Goal: Information Seeking & Learning: Learn about a topic

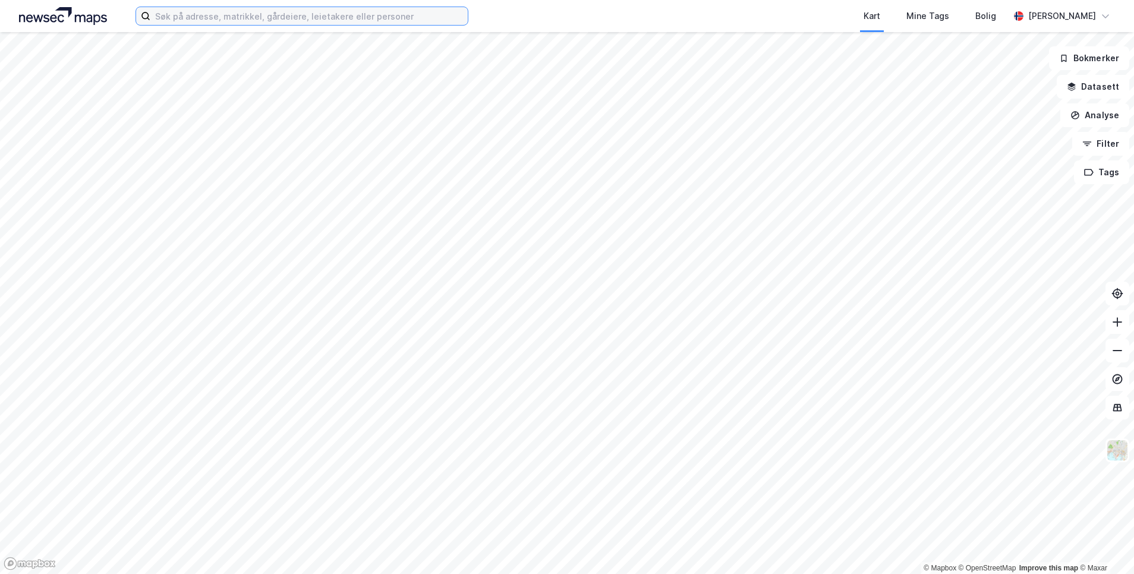
click at [184, 23] on input at bounding box center [308, 16] width 317 height 18
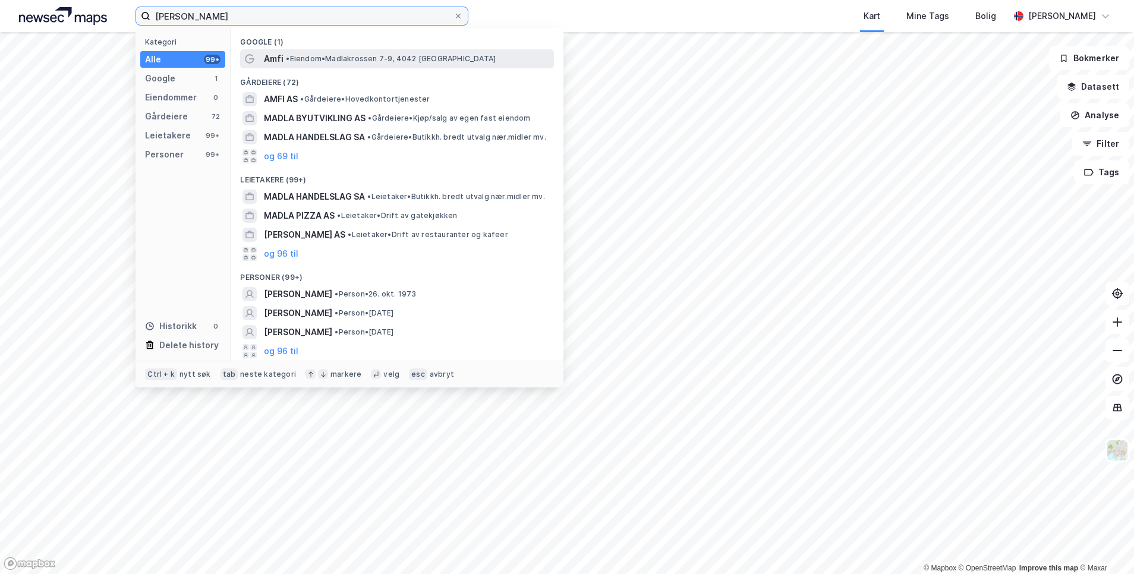
type input "[PERSON_NAME]"
click at [273, 54] on span "Amfi" at bounding box center [274, 59] width 20 height 14
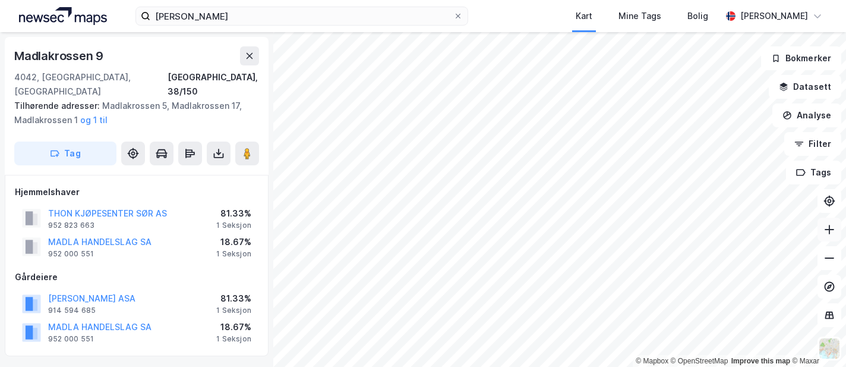
click at [829, 225] on icon at bounding box center [830, 230] width 12 height 12
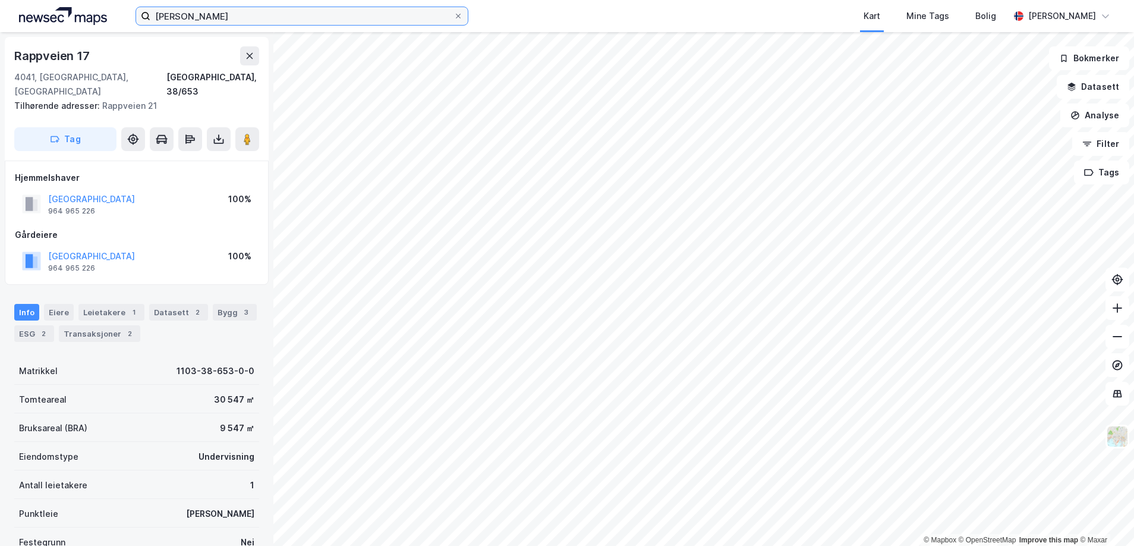
click at [248, 15] on input "[PERSON_NAME]" at bounding box center [301, 16] width 303 height 18
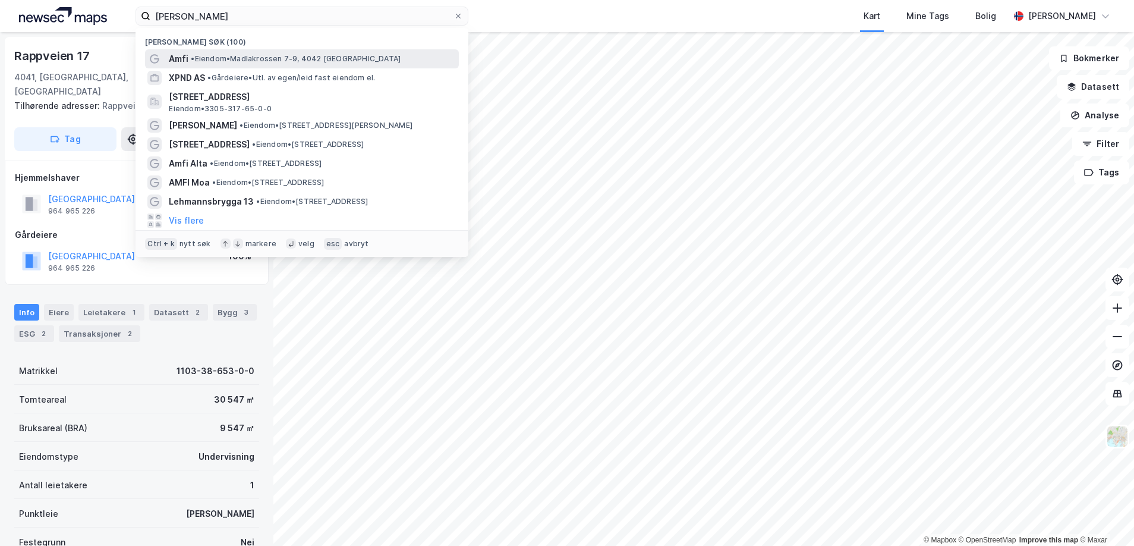
click at [226, 67] on div "Amfi • Eiendom • Madlakrossen 7-9, 4042 [GEOGRAPHIC_DATA]" at bounding box center [302, 58] width 314 height 19
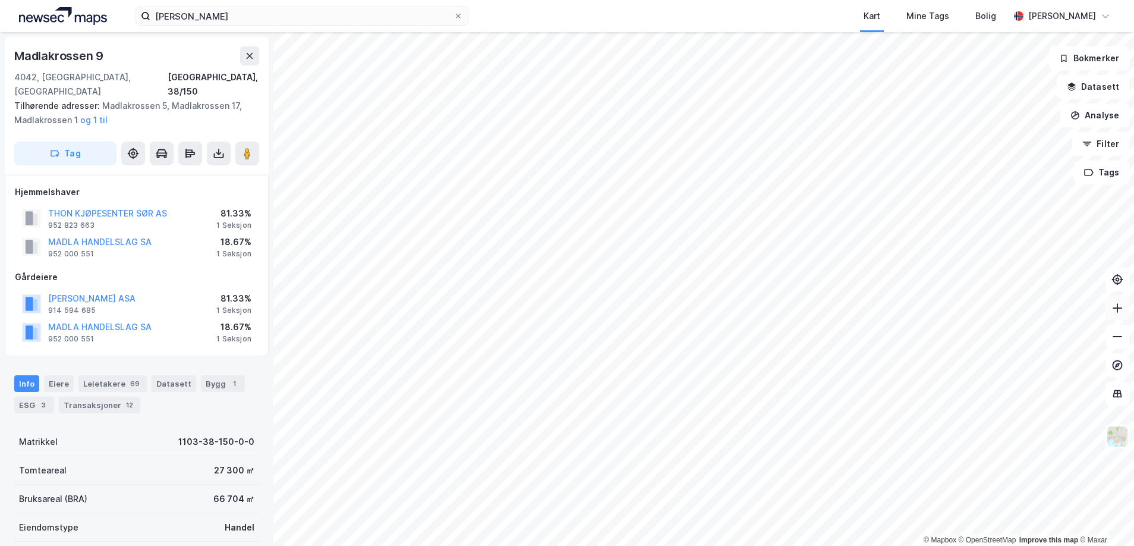
click at [1113, 309] on icon at bounding box center [1118, 308] width 12 height 12
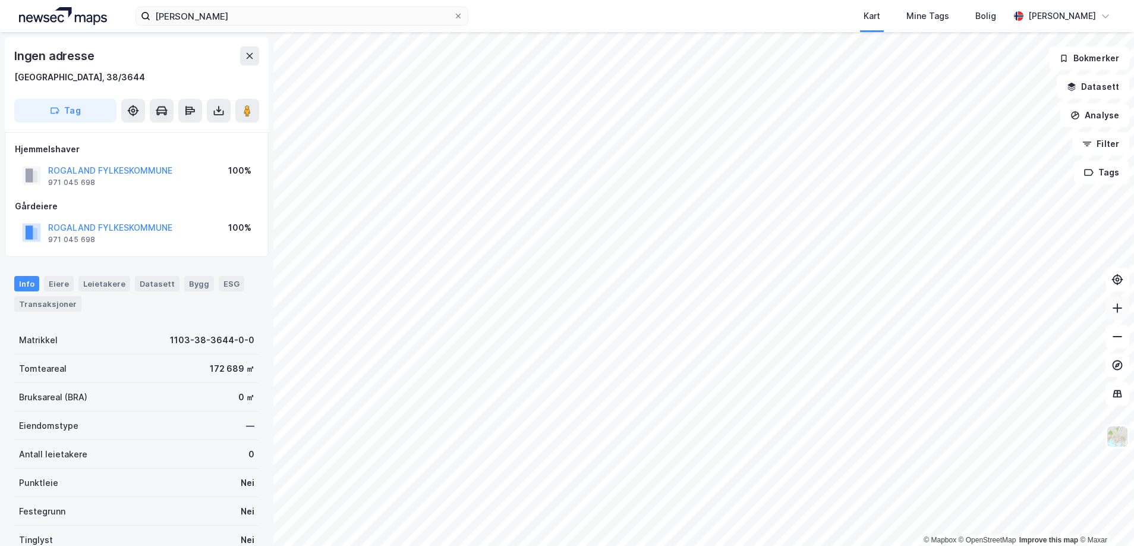
click at [1118, 313] on icon at bounding box center [1118, 308] width 12 height 12
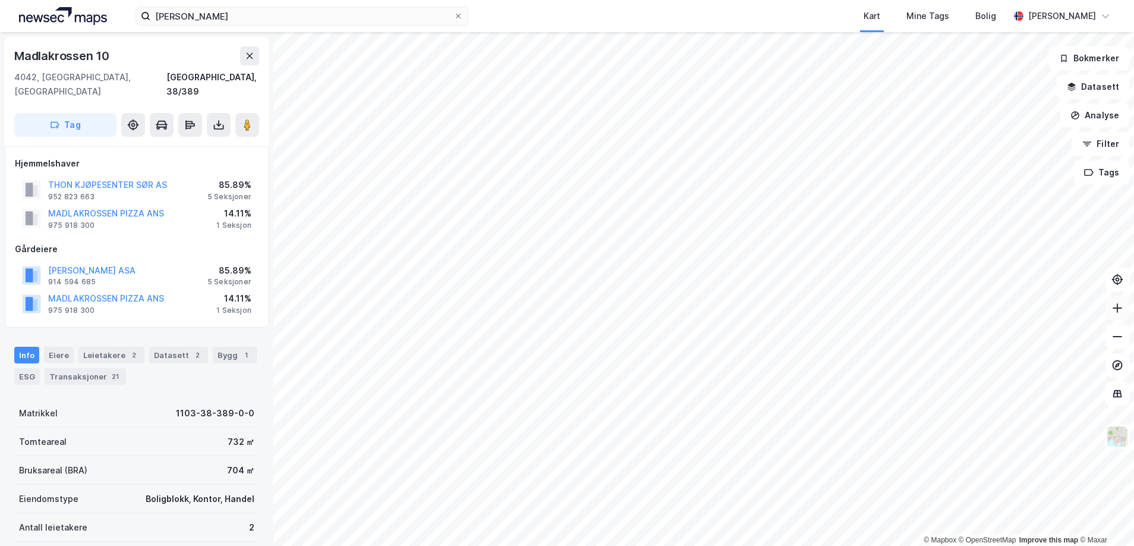
click at [1109, 309] on button at bounding box center [1118, 308] width 24 height 24
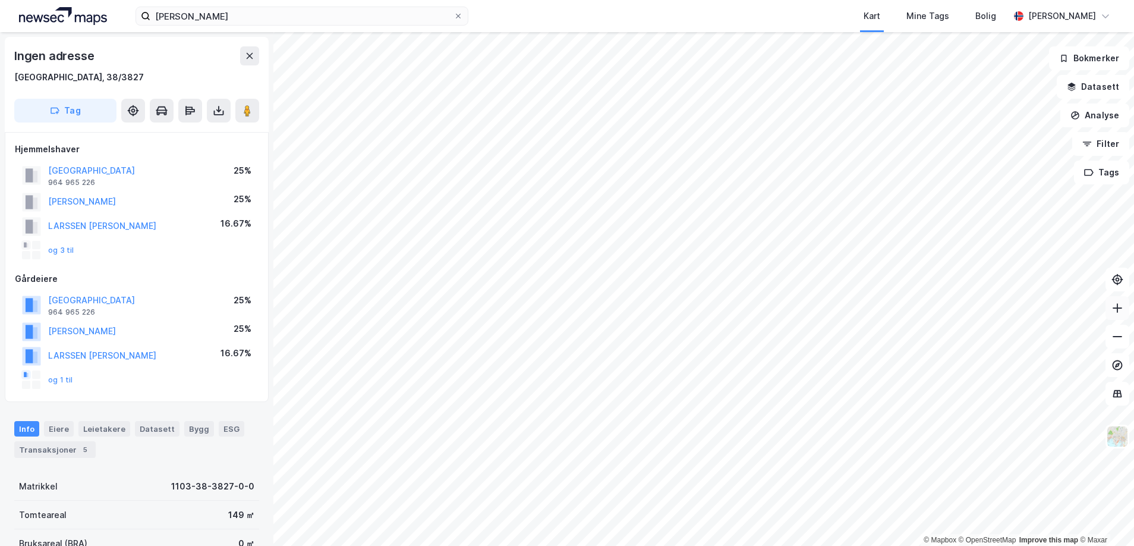
click at [1117, 304] on icon at bounding box center [1118, 308] width 12 height 12
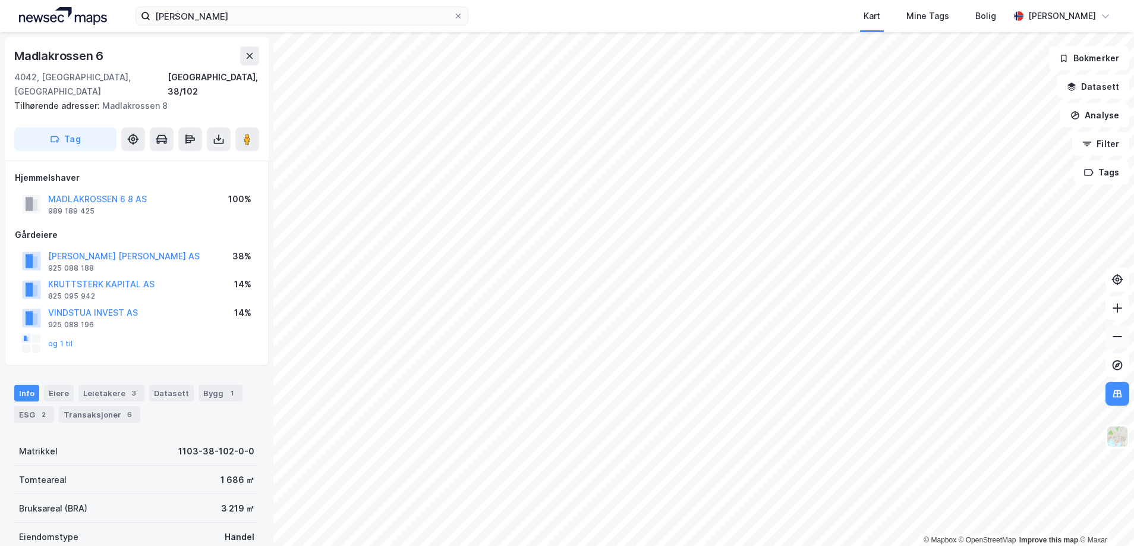
click at [1112, 332] on icon at bounding box center [1118, 336] width 12 height 12
click at [1115, 310] on icon at bounding box center [1118, 308] width 12 height 12
click at [1112, 332] on icon at bounding box center [1118, 336] width 12 height 12
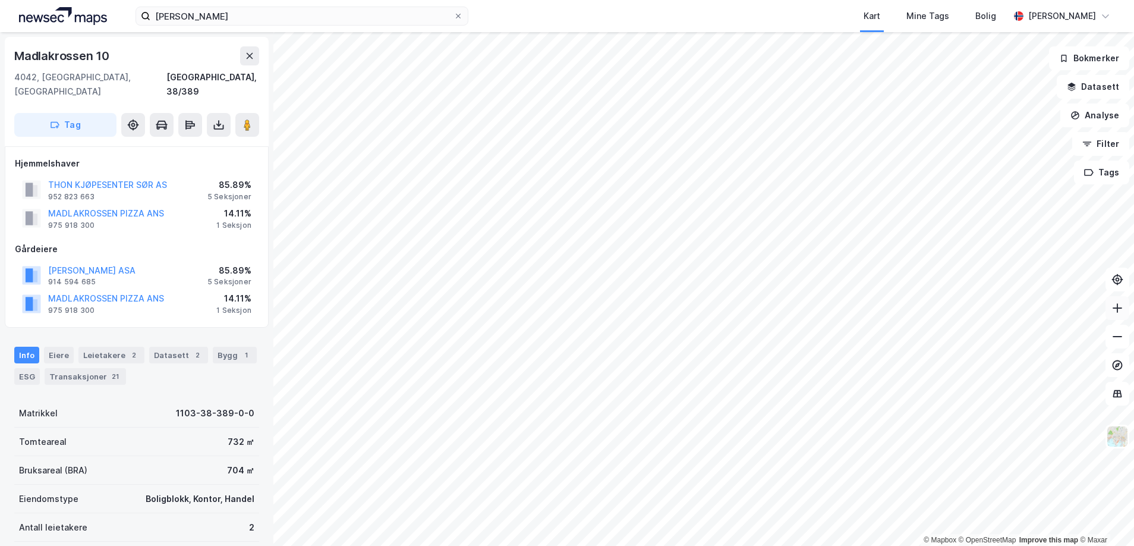
click at [1118, 309] on icon at bounding box center [1118, 308] width 12 height 12
